Goal: Information Seeking & Learning: Learn about a topic

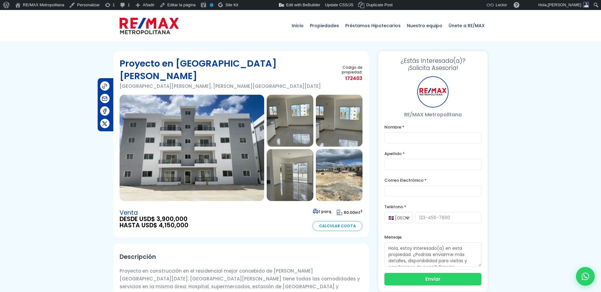
type input "Franklin"
type input "Marte"
type input "franklin.a.marte@gmail.com"
type input "829-619-1904"
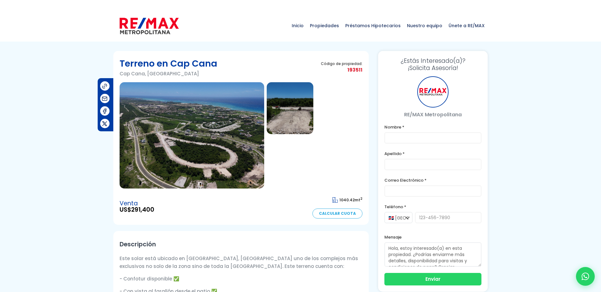
type input "Franklin"
type input "Marte"
type input "franklin.a.marte@gmail.com"
type input "829-619-1904"
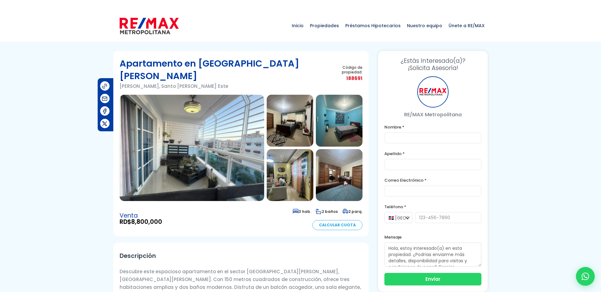
type input "Franklin"
type input "Marte"
type input "[PERSON_NAME][EMAIL_ADDRESS][DOMAIN_NAME]"
type input "[PHONE_NUMBER]"
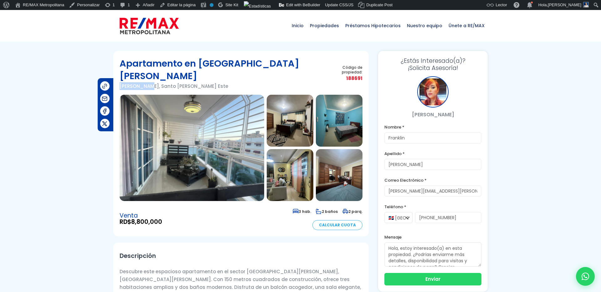
drag, startPoint x: 143, startPoint y: 73, endPoint x: 119, endPoint y: 74, distance: 24.1
click at [119, 74] on section "Apartamento en Isabelita I Isabelita I, Santo Domingo Este Código de propiedad:…" at bounding box center [240, 144] width 255 height 186
copy p "Isabelita I"
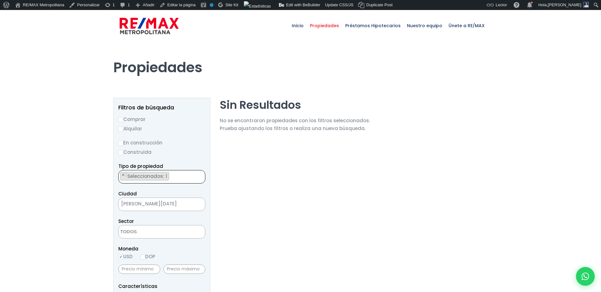
click at [177, 177] on ul "× Seleccionados: 1" at bounding box center [158, 176] width 79 height 13
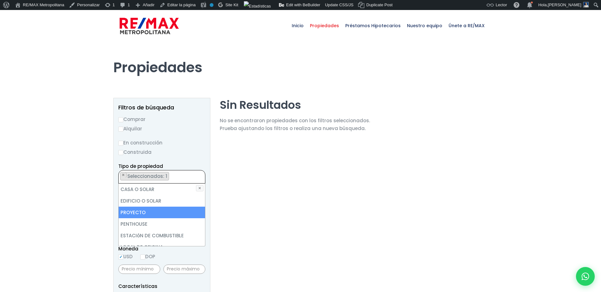
click at [101, 167] on div at bounding box center [300, 291] width 601 height 499
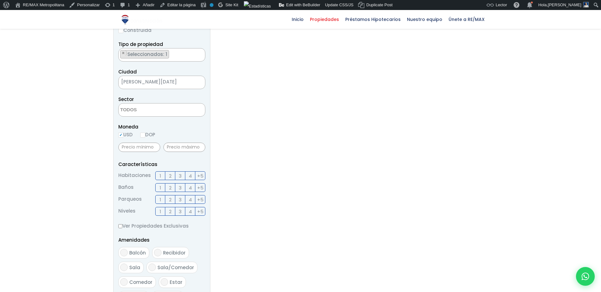
scroll to position [0, 0]
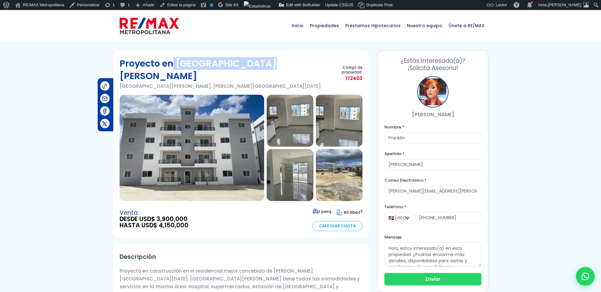
drag, startPoint x: 275, startPoint y: 64, endPoint x: 174, endPoint y: 62, distance: 100.8
click at [174, 62] on div "Proyecto en Ciudad Juan Bosch Ciudad Juan Bosch, Santo Domingo Este Código de p…" at bounding box center [241, 76] width 243 height 38
copy h1 "Ciudad Juan Bosch"
click at [189, 95] on img at bounding box center [192, 148] width 145 height 106
click at [187, 64] on h1 "Proyecto en Ciudad Juan Bosch" at bounding box center [223, 69] width 206 height 25
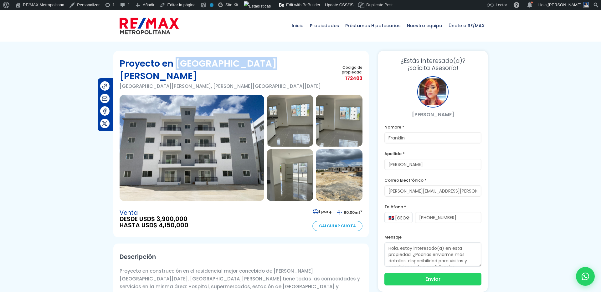
drag, startPoint x: 176, startPoint y: 64, endPoint x: 293, endPoint y: 64, distance: 116.4
click at [293, 64] on div "Proyecto en Ciudad Juan Bosch Ciudad Juan Bosch, Santo Domingo Este Código de p…" at bounding box center [241, 76] width 243 height 38
copy h1 "Ciudad Juan Bosch"
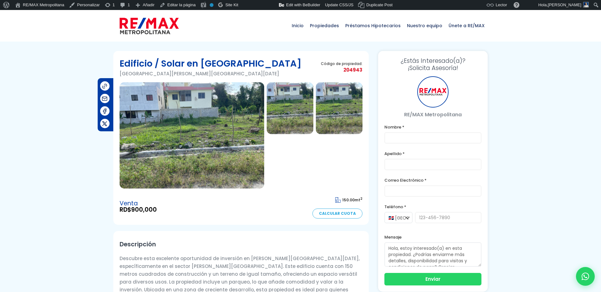
type input "Franklin"
type input "Marte"
type input "franklin.a.marte@gmail.com"
type input "829-619-1904"
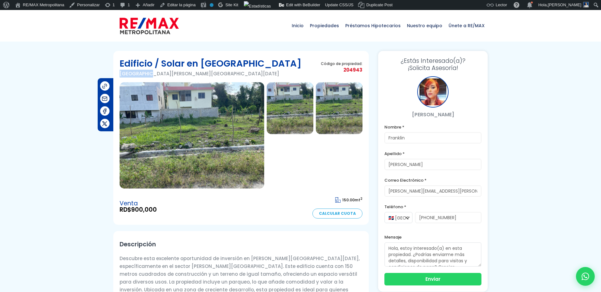
drag, startPoint x: 143, startPoint y: 73, endPoint x: 116, endPoint y: 73, distance: 26.9
click at [116, 73] on section "Edificio / Solar en Villa Mella Villa Mella, Santo Domingo Norte Código de prop…" at bounding box center [240, 138] width 255 height 174
copy p "Villa Mella"
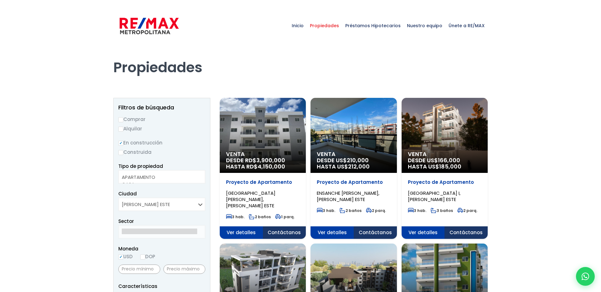
select select
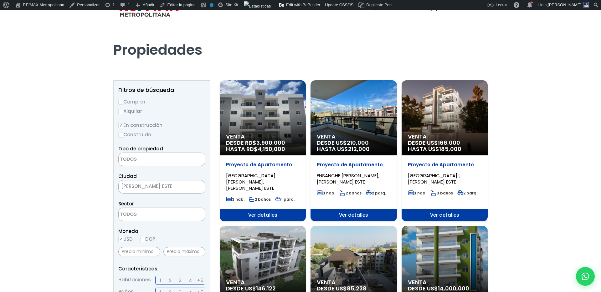
scroll to position [46, 0]
